Goal: Task Accomplishment & Management: Manage account settings

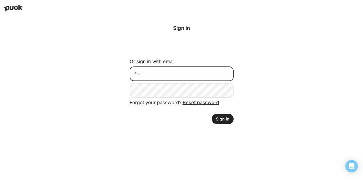
type input "[PERSON_NAME][EMAIL_ADDRESS][PERSON_NAME][DOMAIN_NAME]"
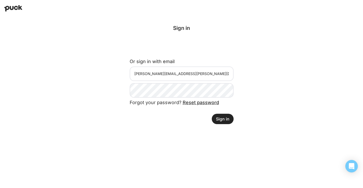
click at [221, 117] on button "Sign in" at bounding box center [223, 119] width 22 height 10
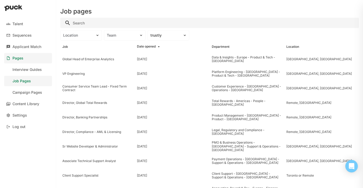
click at [76, 23] on input "Search" at bounding box center [209, 23] width 299 height 10
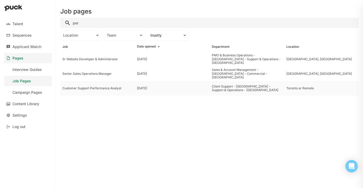
type input "per"
click at [101, 90] on div "Customer Support Performance Analyst" at bounding box center [97, 89] width 71 height 4
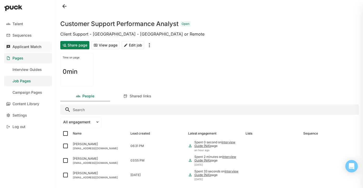
click at [32, 47] on div "Applicant Match" at bounding box center [26, 47] width 29 height 4
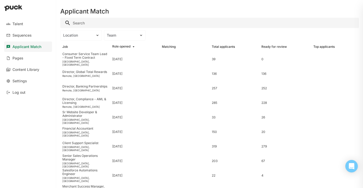
click at [79, 20] on input "Search" at bounding box center [209, 23] width 299 height 10
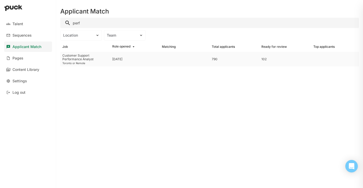
type input "perf"
click at [81, 55] on div "Customer Support Performance Analyst" at bounding box center [85, 58] width 46 height 8
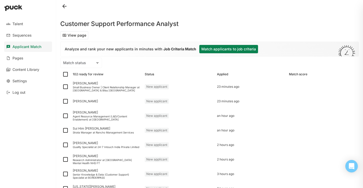
click at [213, 50] on button "Match applicants to job criteria" at bounding box center [229, 49] width 59 height 8
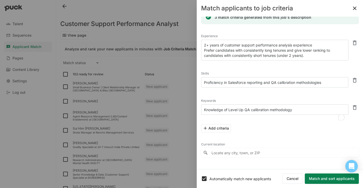
scroll to position [10, 0]
drag, startPoint x: 301, startPoint y: 110, endPoint x: 208, endPoint y: 103, distance: 93.2
click at [208, 103] on div "Keywords Knowledge of Level Up QA calibration methodology" at bounding box center [275, 106] width 148 height 19
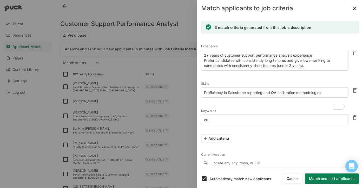
scroll to position [0, 0]
type textarea "customer service quality assurance"
click at [218, 139] on button "Add criteria" at bounding box center [216, 139] width 30 height 8
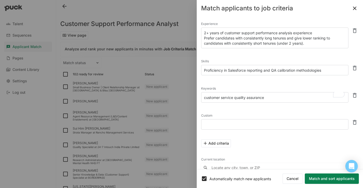
scroll to position [23, 0]
click at [356, 121] on button at bounding box center [355, 121] width 8 height 8
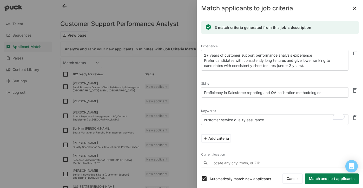
scroll to position [4, 0]
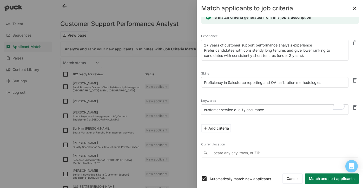
click at [221, 150] on input "Locate any city, town, or ZIP" at bounding box center [280, 152] width 158 height 9
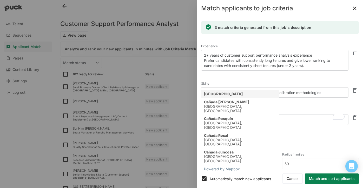
click at [210, 95] on div "[GEOGRAPHIC_DATA]" at bounding box center [223, 94] width 39 height 4
type input "[GEOGRAPHIC_DATA]"
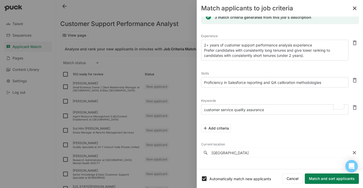
click at [321, 179] on button "Match and sort applicants" at bounding box center [332, 179] width 54 height 10
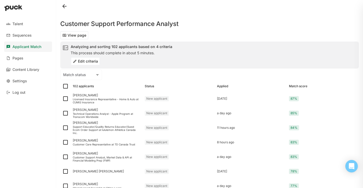
click at [92, 63] on button "Edit criteria" at bounding box center [85, 61] width 29 height 8
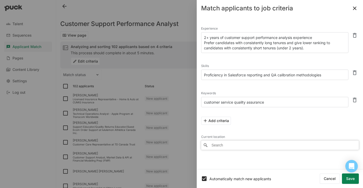
type input "[GEOGRAPHIC_DATA]"
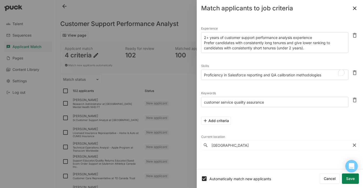
click at [221, 75] on textarea "Proficiency in Salesforce reporting and QA calibration methodologies" at bounding box center [275, 75] width 148 height 10
click at [310, 48] on textarea "2+ years of customer support performance analysis experience Prefer candidates …" at bounding box center [275, 42] width 148 height 21
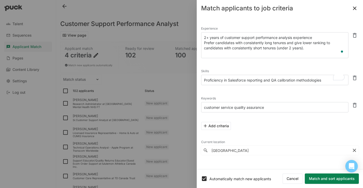
paste textarea "Performance Optimization: Analyze trends, identify gaps, and implement strategi…"
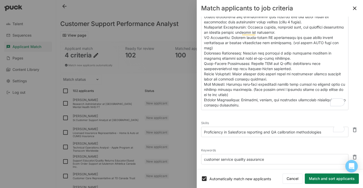
scroll to position [35, 0]
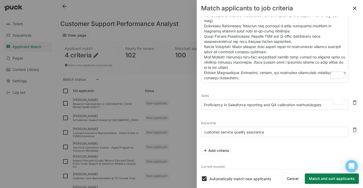
type textarea "2+ years of customer support performance analysis experience Prefer candidates …"
click at [329, 179] on button "Match and sort applicants" at bounding box center [332, 179] width 54 height 10
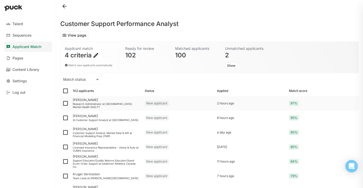
click at [93, 101] on div "[PERSON_NAME]" at bounding box center [107, 100] width 68 height 4
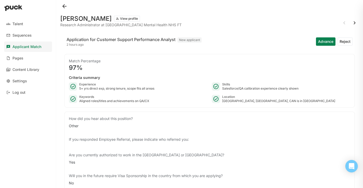
drag, startPoint x: 61, startPoint y: 19, endPoint x: 114, endPoint y: 20, distance: 53.3
click at [112, 20] on h1 "[PERSON_NAME]" at bounding box center [86, 19] width 52 height 6
copy h1 "[PERSON_NAME]"
click at [347, 41] on button "Reject" at bounding box center [345, 41] width 15 height 8
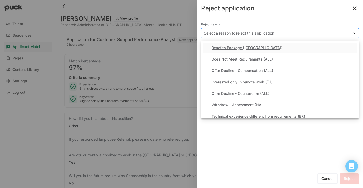
click at [251, 32] on div at bounding box center [277, 33] width 146 height 5
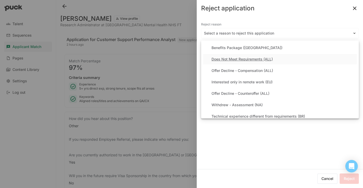
click at [239, 60] on div "Does Not Meet Requirements (ALL)" at bounding box center [242, 59] width 61 height 4
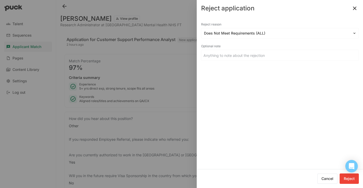
click at [349, 178] on button "Reject" at bounding box center [349, 179] width 19 height 10
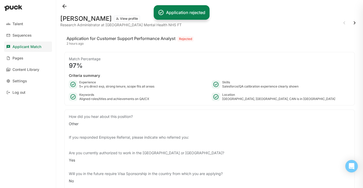
click at [355, 23] on button at bounding box center [355, 23] width 8 height 8
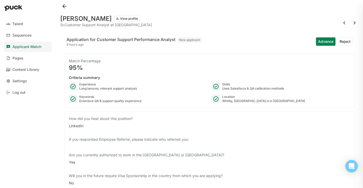
click at [345, 43] on button "Reject" at bounding box center [345, 41] width 15 height 8
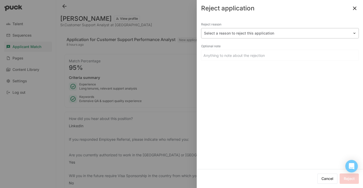
click at [242, 30] on div "Select a reason to reject this application" at bounding box center [277, 34] width 151 height 8
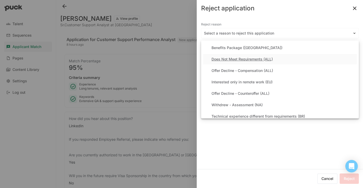
click at [233, 59] on div "Does Not Meet Requirements (ALL)" at bounding box center [242, 59] width 61 height 4
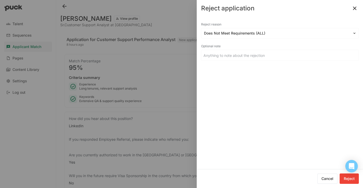
click at [351, 181] on button "Reject" at bounding box center [349, 179] width 19 height 10
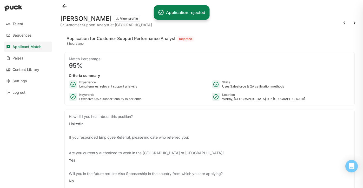
click at [355, 22] on button at bounding box center [355, 23] width 8 height 8
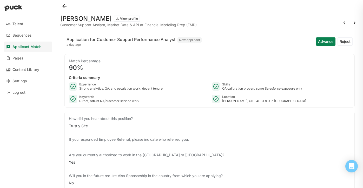
click at [127, 16] on button "View profile" at bounding box center [127, 19] width 26 height 6
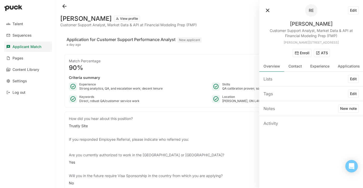
click at [321, 54] on button "ATS" at bounding box center [322, 53] width 16 height 8
click at [270, 10] on button at bounding box center [268, 10] width 8 height 8
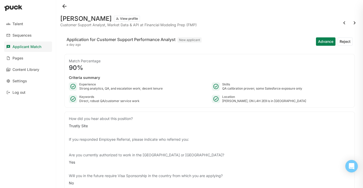
click at [355, 23] on button at bounding box center [355, 23] width 8 height 8
click at [343, 42] on button "Reject" at bounding box center [345, 41] width 15 height 8
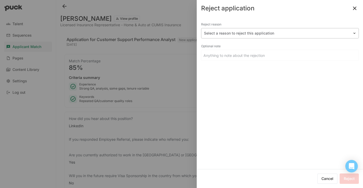
click at [223, 36] on div at bounding box center [277, 33] width 146 height 5
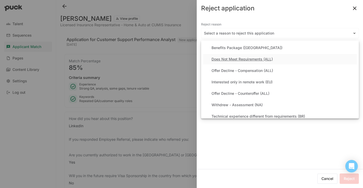
click at [224, 60] on div "Does Not Meet Requirements (ALL)" at bounding box center [242, 59] width 61 height 4
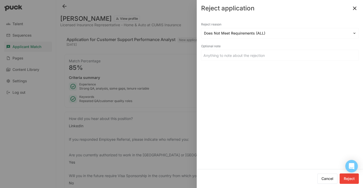
click at [350, 181] on button "Reject" at bounding box center [349, 179] width 19 height 10
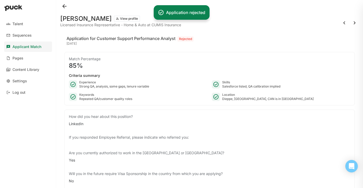
click at [354, 23] on button at bounding box center [355, 23] width 8 height 8
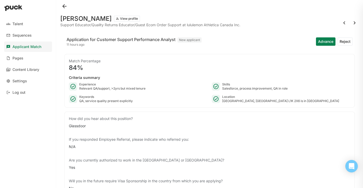
click at [350, 44] on button "Reject" at bounding box center [345, 41] width 15 height 8
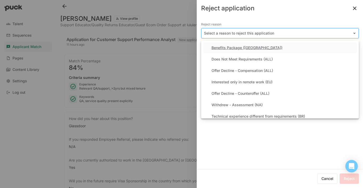
click at [265, 33] on div at bounding box center [277, 33] width 146 height 5
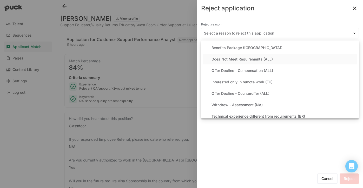
click at [244, 58] on div "Does Not Meet Requirements (ALL)" at bounding box center [242, 59] width 61 height 4
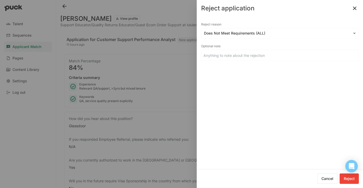
click at [350, 177] on button "Reject" at bounding box center [349, 179] width 19 height 10
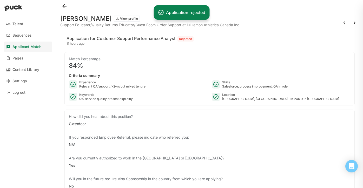
click at [354, 22] on button at bounding box center [355, 23] width 8 height 8
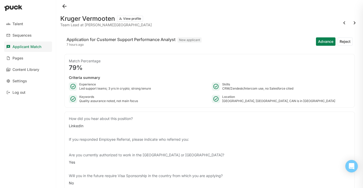
click at [131, 18] on button "View profile" at bounding box center [130, 19] width 26 height 6
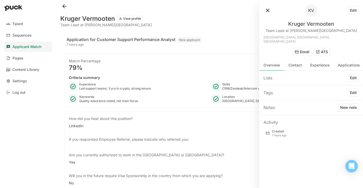
click at [323, 48] on button "ATS" at bounding box center [322, 52] width 16 height 8
click at [267, 12] on button at bounding box center [268, 10] width 8 height 8
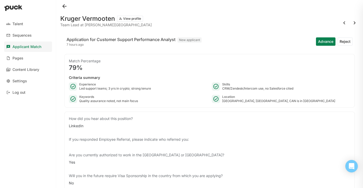
click at [132, 20] on button "View profile" at bounding box center [130, 19] width 26 height 6
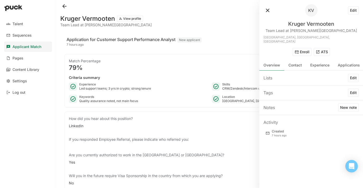
click at [325, 49] on button "ATS" at bounding box center [322, 52] width 16 height 8
click at [266, 8] on button at bounding box center [268, 10] width 8 height 8
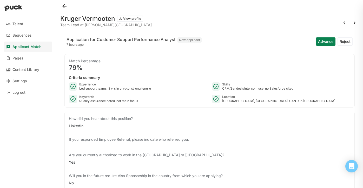
click at [355, 25] on button at bounding box center [355, 23] width 8 height 8
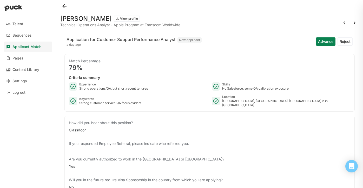
click at [131, 18] on button "View profile" at bounding box center [127, 19] width 26 height 6
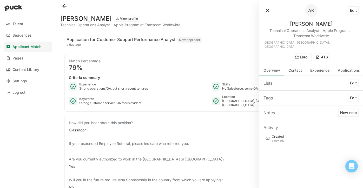
click at [322, 53] on button "ATS" at bounding box center [322, 57] width 16 height 8
click at [267, 10] on button at bounding box center [268, 10] width 8 height 8
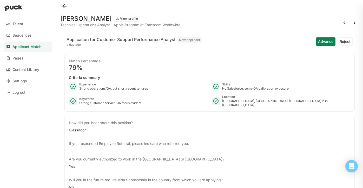
click at [346, 39] on button "Reject" at bounding box center [345, 41] width 15 height 8
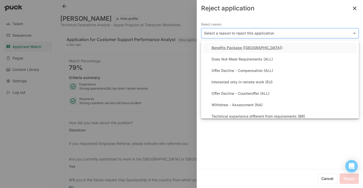
click at [232, 31] on div at bounding box center [277, 33] width 146 height 5
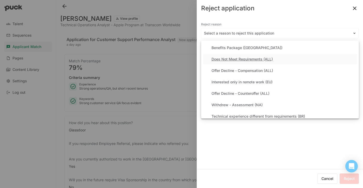
click at [228, 59] on div "Does Not Meet Requirements (ALL)" at bounding box center [242, 59] width 61 height 4
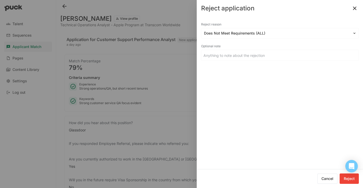
click at [350, 186] on div "Cancel Reject" at bounding box center [280, 179] width 166 height 19
click at [350, 178] on button "Reject" at bounding box center [349, 179] width 19 height 10
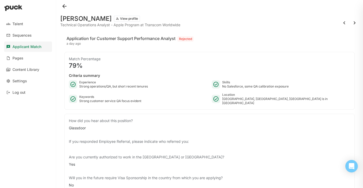
click at [356, 22] on button at bounding box center [355, 23] width 8 height 8
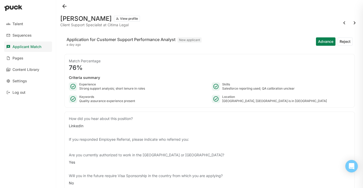
click at [343, 42] on button "Reject" at bounding box center [345, 41] width 15 height 8
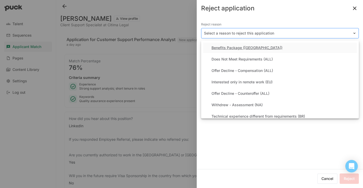
click at [270, 29] on div "Select a reason to reject this application" at bounding box center [280, 33] width 158 height 10
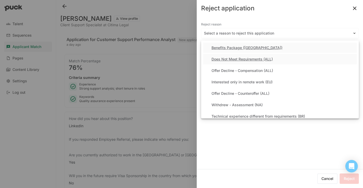
click at [237, 56] on div "Does Not Meet Requirements (ALL)" at bounding box center [280, 59] width 154 height 10
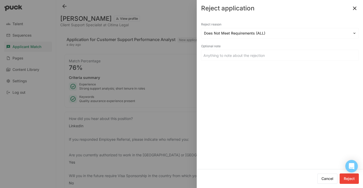
click at [351, 178] on button "Reject" at bounding box center [349, 179] width 19 height 10
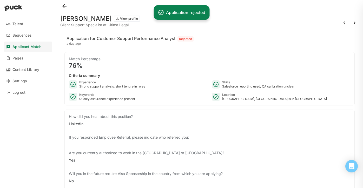
scroll to position [1, 0]
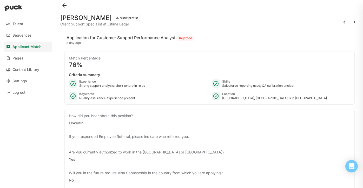
click at [355, 22] on button at bounding box center [355, 22] width 8 height 8
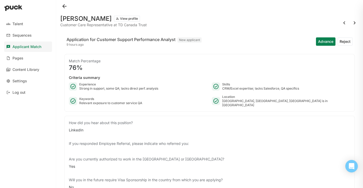
click at [341, 39] on button "Reject" at bounding box center [345, 41] width 15 height 8
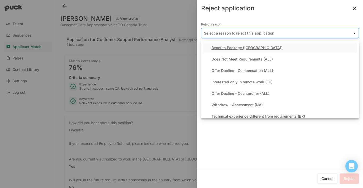
click at [259, 35] on div at bounding box center [277, 33] width 146 height 5
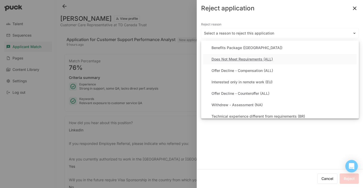
click at [249, 58] on div "Does Not Meet Requirements (ALL)" at bounding box center [242, 59] width 61 height 4
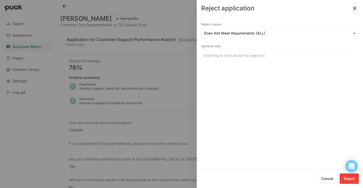
click at [349, 177] on button "Reject" at bounding box center [349, 179] width 19 height 10
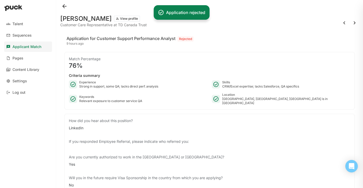
click at [355, 21] on button at bounding box center [355, 23] width 8 height 8
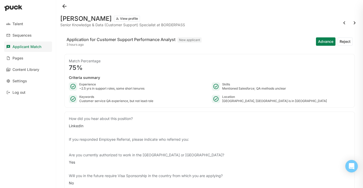
click at [347, 44] on button "Reject" at bounding box center [345, 41] width 15 height 8
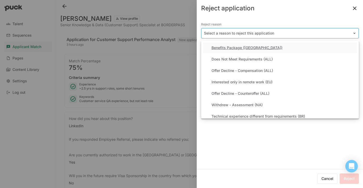
click at [277, 32] on div at bounding box center [277, 33] width 146 height 5
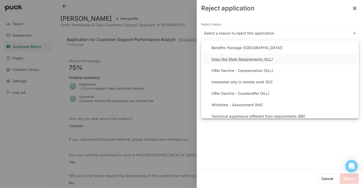
click at [250, 56] on div "Does Not Meet Requirements (ALL)" at bounding box center [280, 59] width 154 height 10
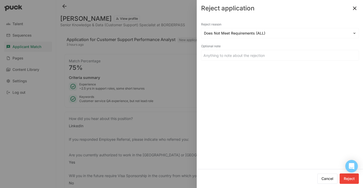
click at [349, 179] on button "Reject" at bounding box center [349, 179] width 19 height 10
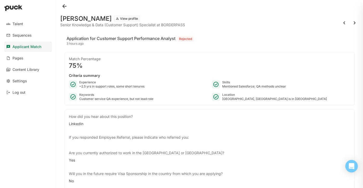
click at [64, 6] on button at bounding box center [64, 6] width 8 height 8
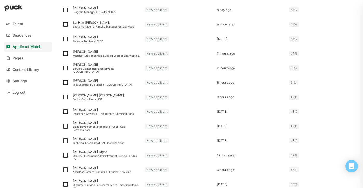
scroll to position [486, 0]
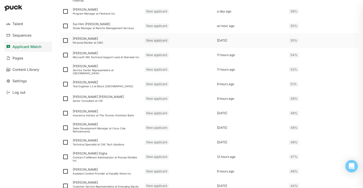
click at [64, 40] on img at bounding box center [65, 40] width 6 height 6
click at [62, 41] on input "checkbox" at bounding box center [62, 41] width 0 height 0
checkbox input "true"
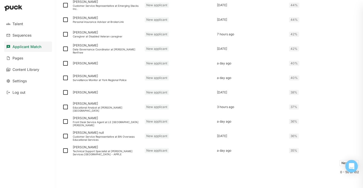
scroll to position [679, 0]
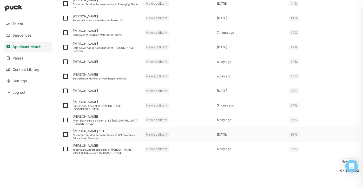
click at [66, 136] on img at bounding box center [65, 135] width 6 height 6
click at [62, 135] on input "checkbox" at bounding box center [62, 135] width 0 height 0
checkbox input "true"
click at [66, 121] on img at bounding box center [65, 120] width 6 height 6
click at [62, 120] on input "checkbox" at bounding box center [62, 120] width 0 height 0
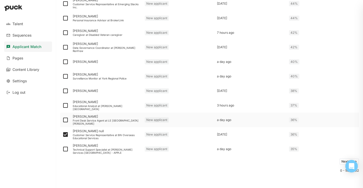
checkbox input "true"
click at [64, 103] on img at bounding box center [65, 106] width 6 height 6
click at [62, 106] on input "checkbox" at bounding box center [62, 106] width 0 height 0
checkbox input "true"
click at [65, 91] on img at bounding box center [65, 91] width 6 height 6
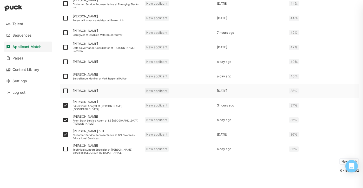
click at [62, 91] on input "checkbox" at bounding box center [62, 91] width 0 height 0
checkbox input "true"
click at [66, 76] on img at bounding box center [65, 76] width 6 height 6
click at [62, 76] on input "checkbox" at bounding box center [62, 76] width 0 height 0
checkbox input "true"
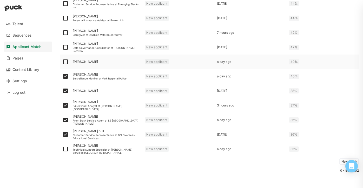
click at [66, 62] on img at bounding box center [65, 62] width 6 height 6
click at [62, 62] on input "checkbox" at bounding box center [62, 62] width 0 height 0
checkbox input "true"
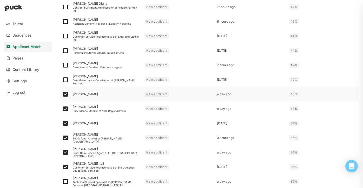
scroll to position [645, 0]
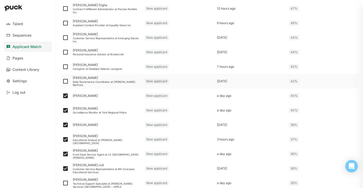
click at [65, 82] on img at bounding box center [65, 81] width 6 height 6
click at [62, 82] on input "checkbox" at bounding box center [62, 81] width 0 height 0
checkbox input "true"
click at [65, 66] on img at bounding box center [65, 67] width 6 height 6
click at [62, 67] on input "checkbox" at bounding box center [62, 67] width 0 height 0
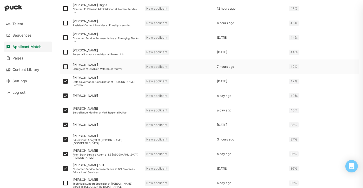
checkbox input "true"
click at [65, 54] on img at bounding box center [65, 52] width 6 height 6
click at [62, 53] on input "checkbox" at bounding box center [62, 52] width 0 height 0
checkbox input "true"
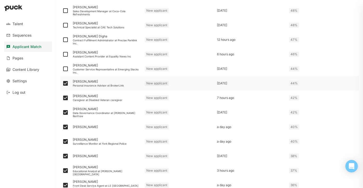
scroll to position [612, 0]
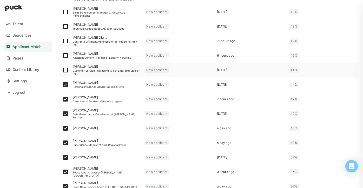
click at [66, 68] on img at bounding box center [65, 70] width 6 height 6
click at [62, 70] on input "checkbox" at bounding box center [62, 70] width 0 height 0
checkbox input "true"
click at [66, 58] on img at bounding box center [65, 56] width 6 height 6
click at [62, 56] on input "checkbox" at bounding box center [62, 56] width 0 height 0
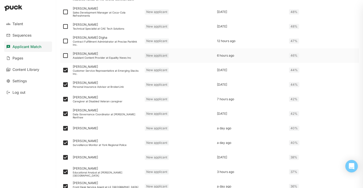
checkbox input "true"
click at [66, 41] on img at bounding box center [65, 41] width 6 height 6
click at [62, 41] on input "checkbox" at bounding box center [62, 41] width 0 height 0
checkbox input "true"
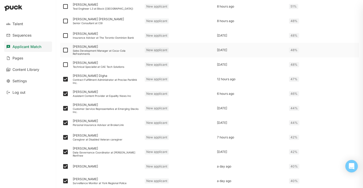
scroll to position [573, 0]
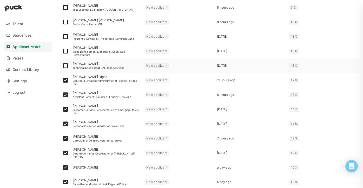
click at [65, 65] on img at bounding box center [65, 66] width 6 height 6
click at [62, 66] on input "checkbox" at bounding box center [62, 66] width 0 height 0
checkbox input "true"
click at [65, 52] on img at bounding box center [65, 51] width 6 height 6
click at [62, 52] on input "checkbox" at bounding box center [62, 51] width 0 height 0
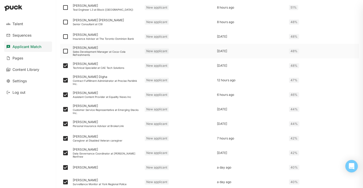
checkbox input "true"
click at [65, 36] on img at bounding box center [65, 37] width 6 height 6
click at [62, 37] on input "checkbox" at bounding box center [62, 37] width 0 height 0
checkbox input "true"
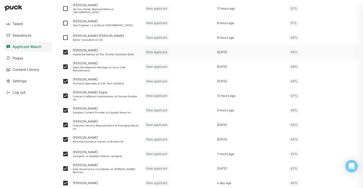
scroll to position [554, 0]
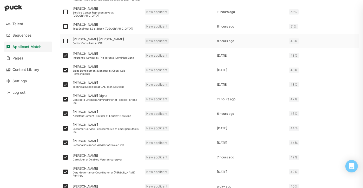
click at [64, 41] on img at bounding box center [65, 41] width 6 height 6
click at [62, 41] on input "checkbox" at bounding box center [62, 41] width 0 height 0
checkbox input "true"
click at [65, 27] on img at bounding box center [65, 26] width 6 height 6
click at [62, 27] on input "checkbox" at bounding box center [62, 27] width 0 height 0
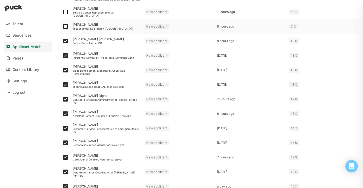
checkbox input "true"
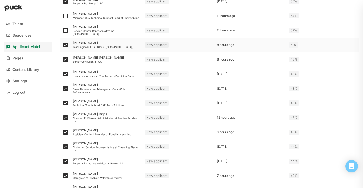
scroll to position [533, 0]
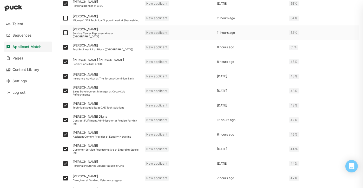
click at [64, 34] on img at bounding box center [65, 33] width 6 height 6
click at [62, 33] on input "checkbox" at bounding box center [62, 33] width 0 height 0
checkbox input "true"
click at [65, 20] on img at bounding box center [65, 18] width 6 height 6
click at [62, 18] on input "checkbox" at bounding box center [62, 18] width 0 height 0
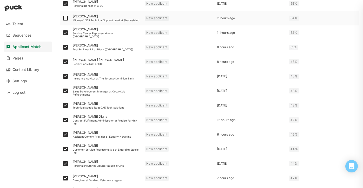
checkbox input "true"
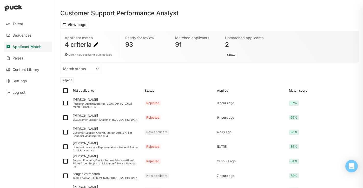
scroll to position [0, 0]
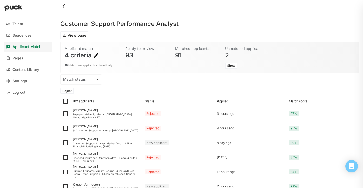
click at [68, 91] on button "Reject" at bounding box center [67, 91] width 14 height 6
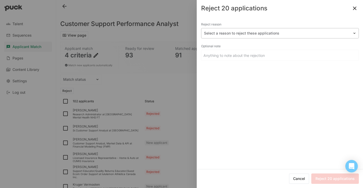
click at [261, 35] on div at bounding box center [277, 33] width 146 height 5
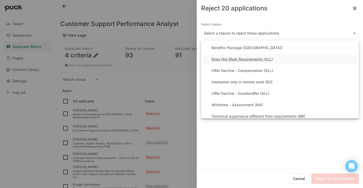
click at [238, 62] on div "Does Not Meet Requirements (ALL)" at bounding box center [280, 59] width 154 height 10
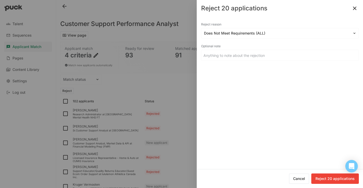
click at [331, 179] on button "Reject 20 applications" at bounding box center [336, 179] width 48 height 10
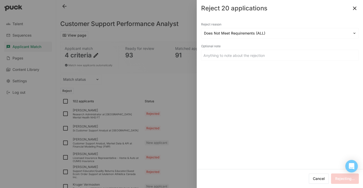
checkbox input "false"
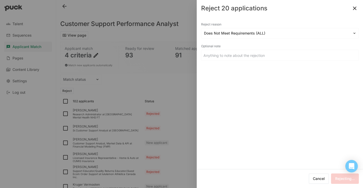
checkbox input "false"
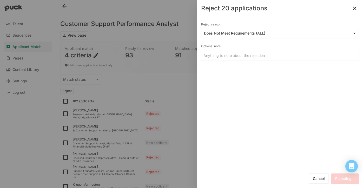
checkbox input "false"
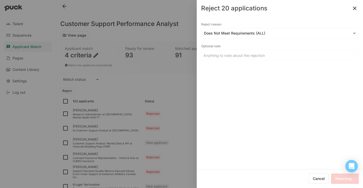
checkbox input "false"
